Goal: Navigation & Orientation: Find specific page/section

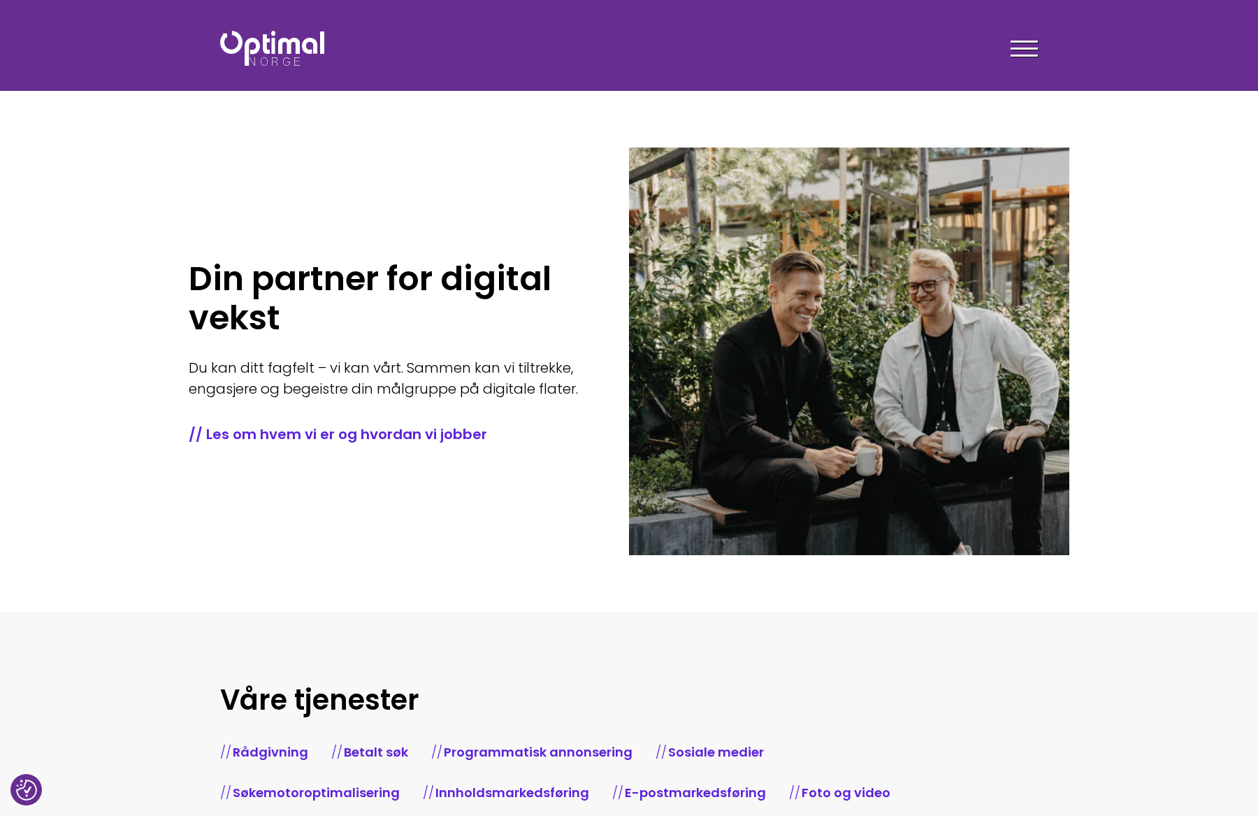
click at [1020, 52] on div at bounding box center [1024, 51] width 27 height 35
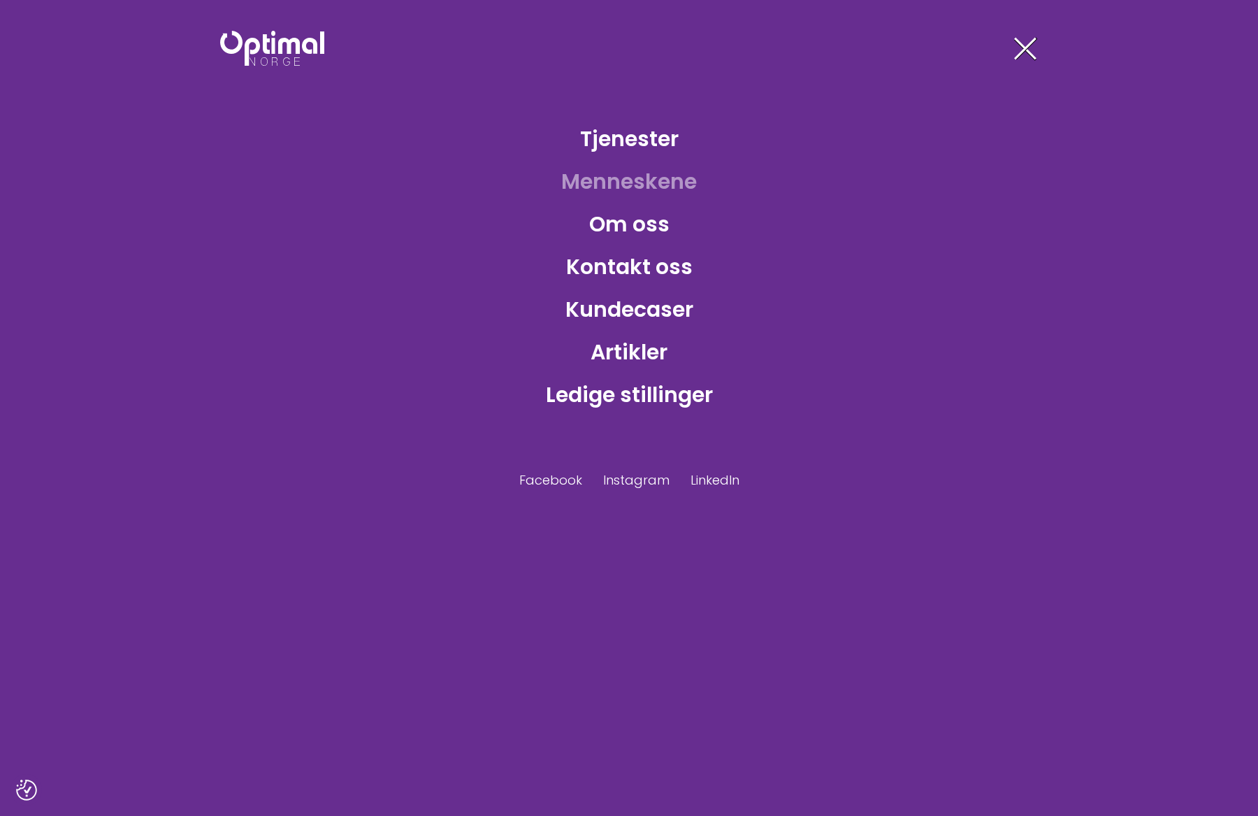
click at [626, 185] on link "Menneskene" at bounding box center [629, 181] width 158 height 45
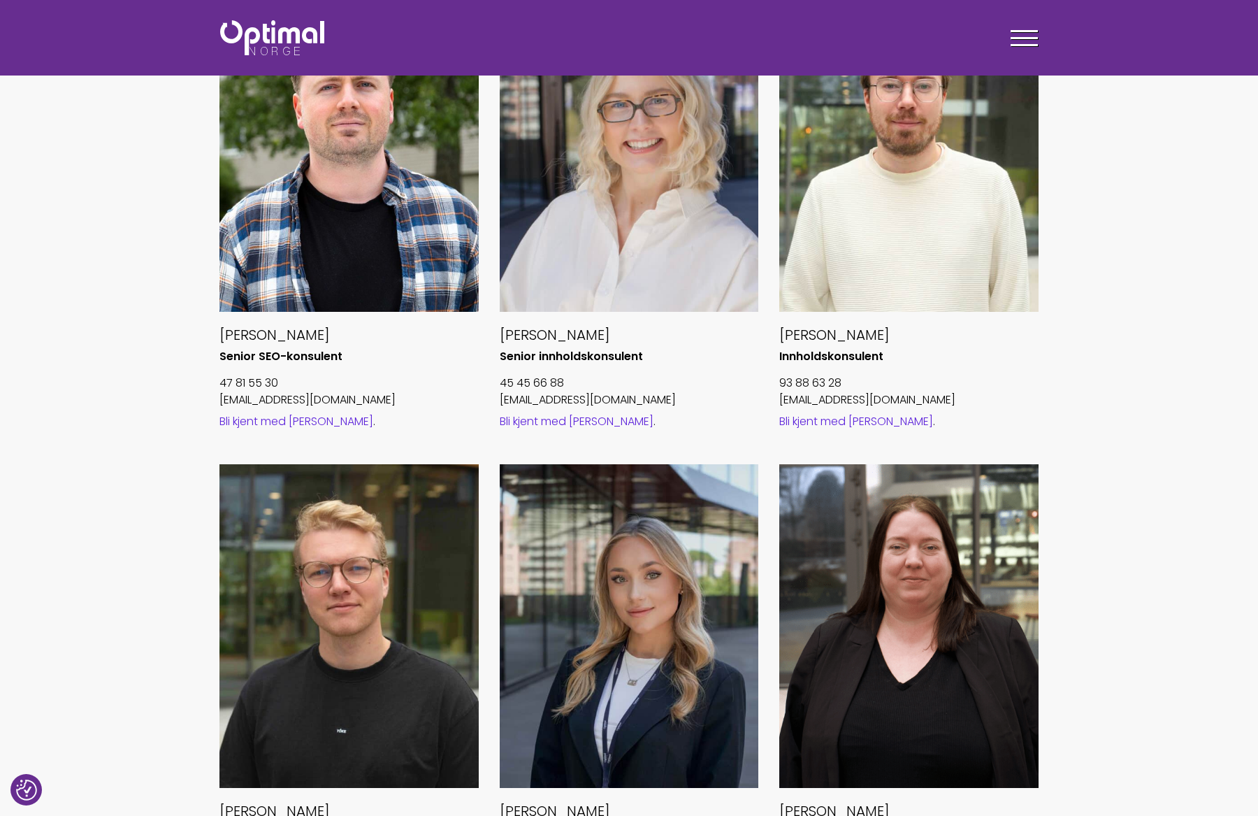
scroll to position [1339, 0]
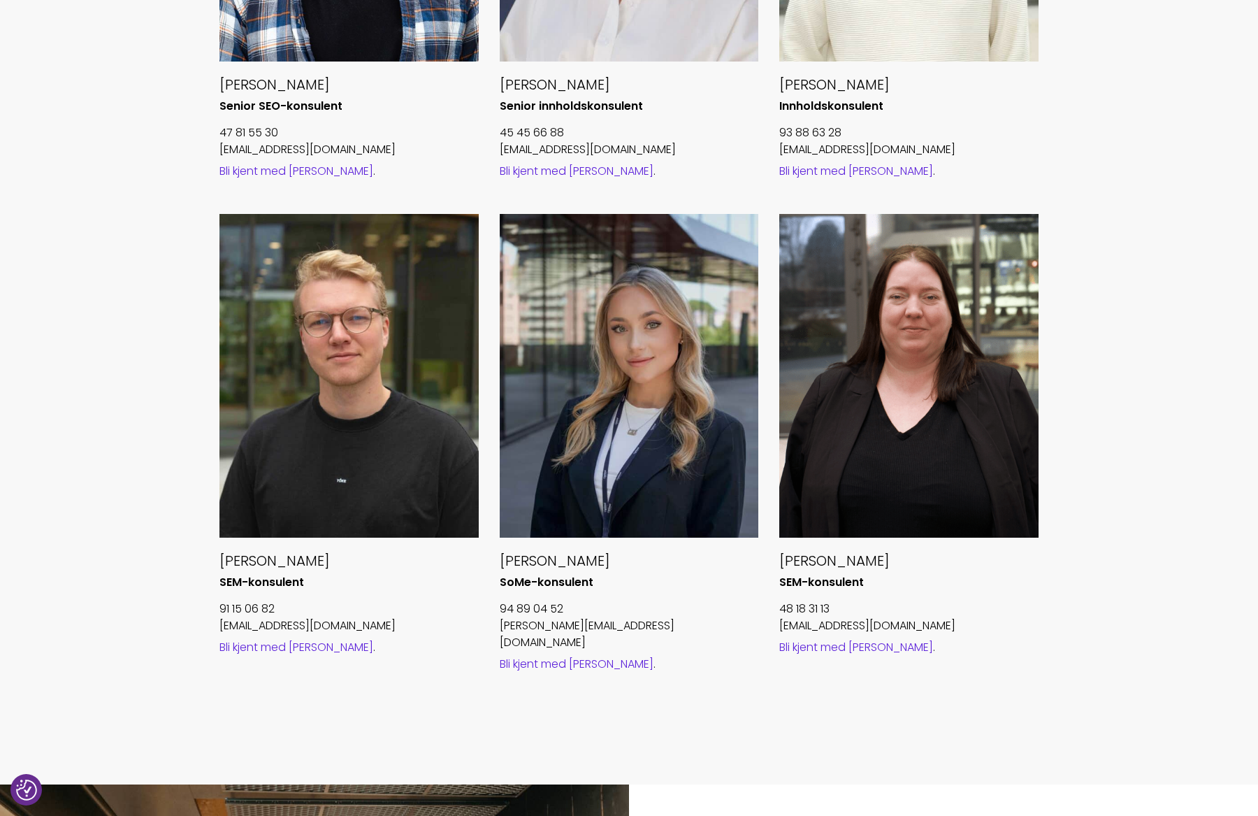
click at [572, 656] on link "Bli kjent med Emilie" at bounding box center [577, 664] width 154 height 16
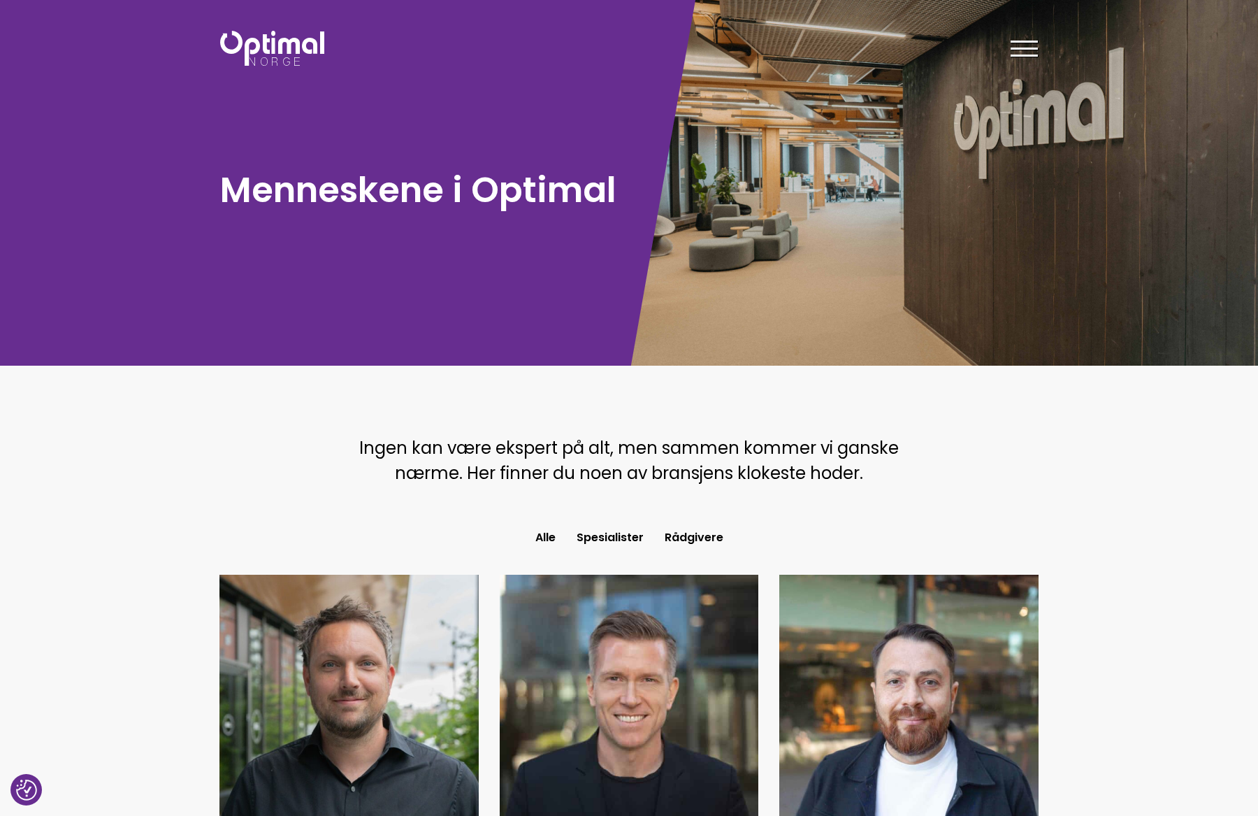
scroll to position [0, 0]
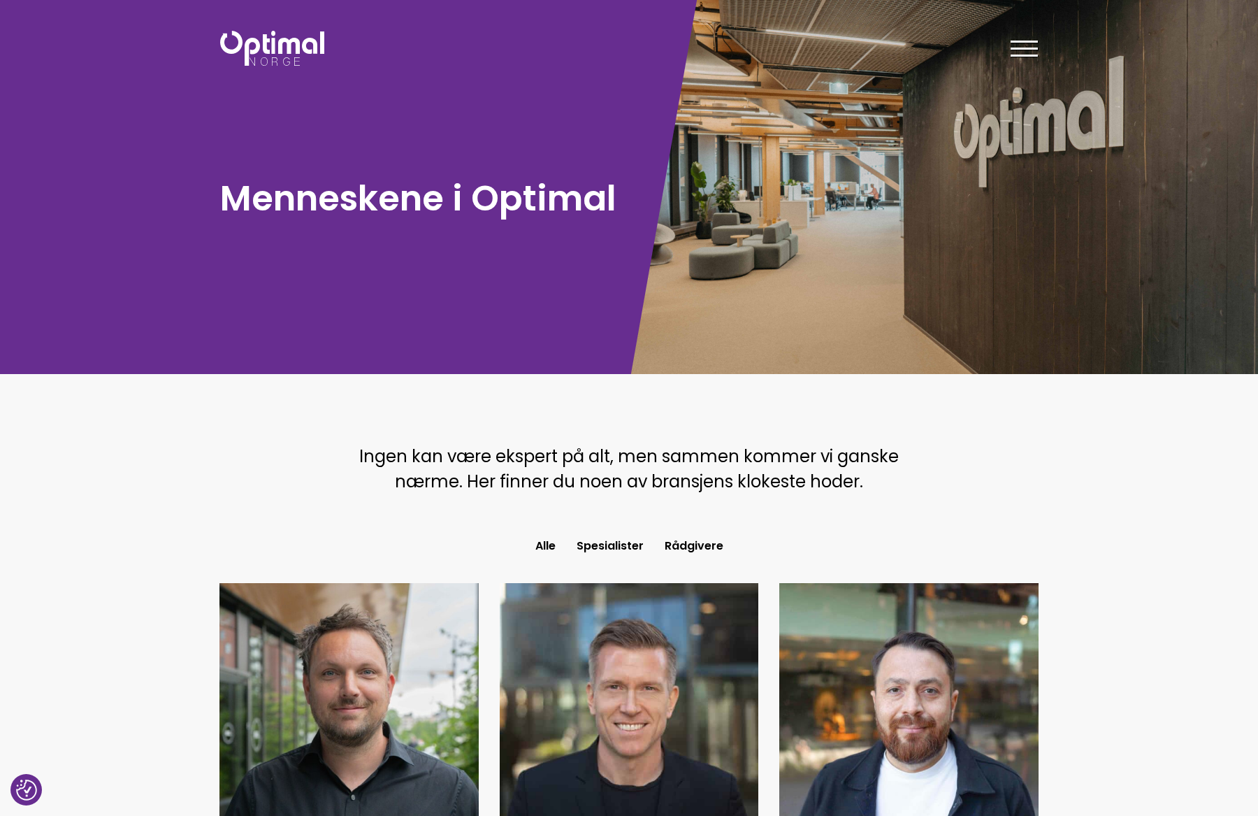
click at [1026, 43] on div at bounding box center [1024, 51] width 27 height 35
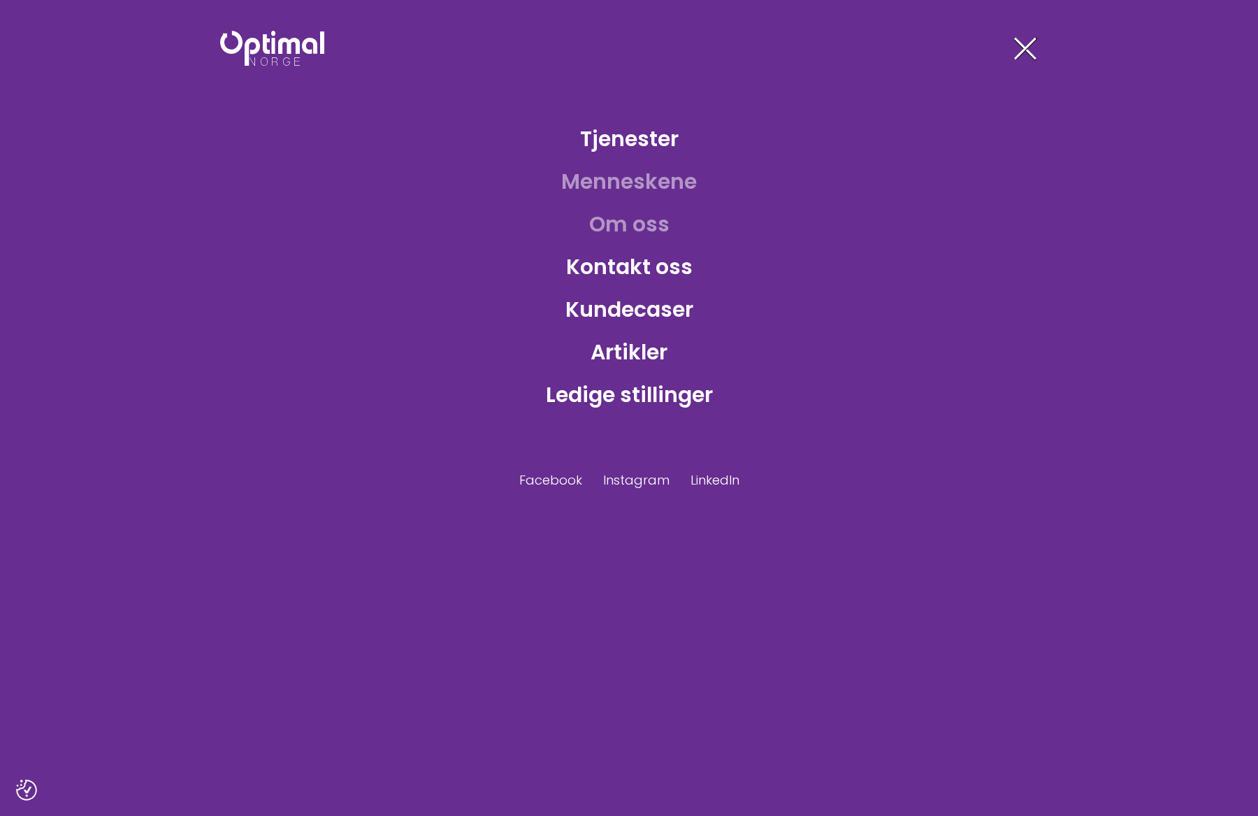
click at [605, 228] on link "Om oss" at bounding box center [629, 223] width 103 height 45
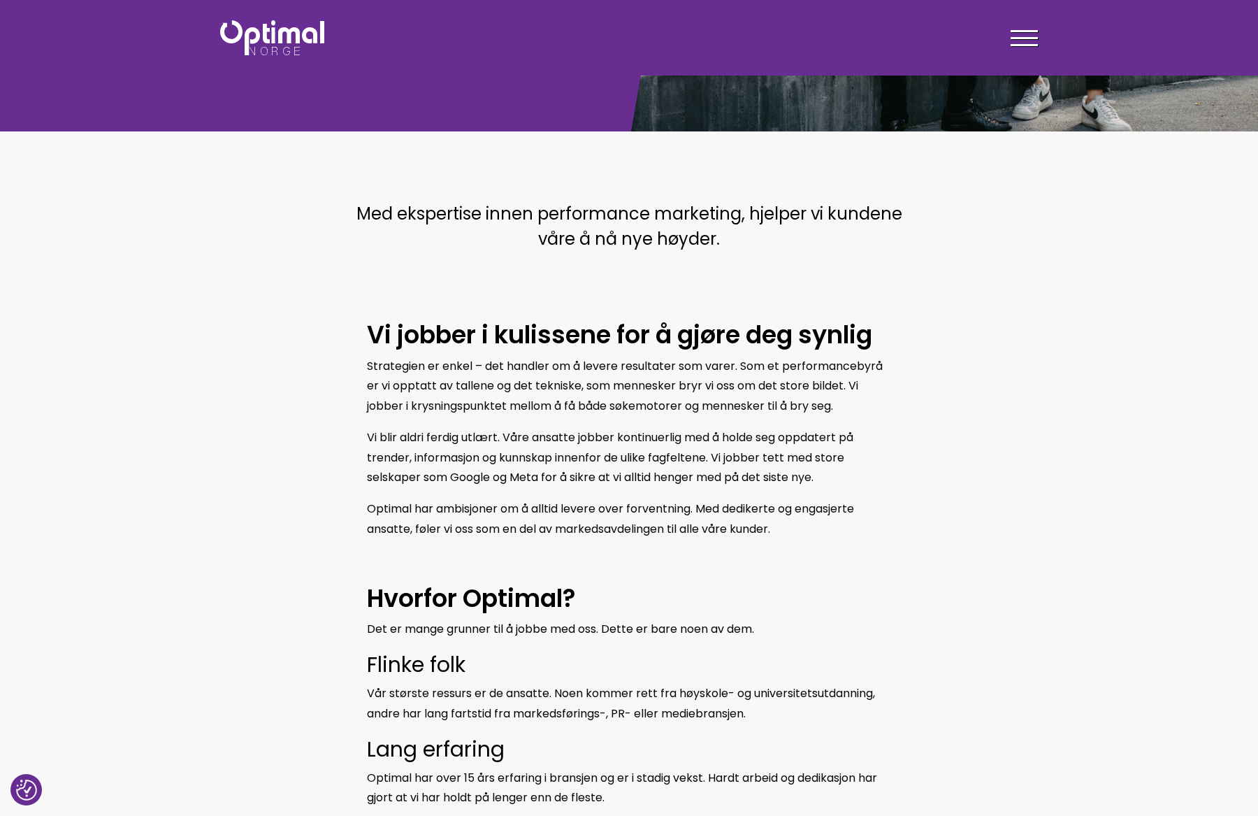
scroll to position [242, 0]
